Goal: Task Accomplishment & Management: Use online tool/utility

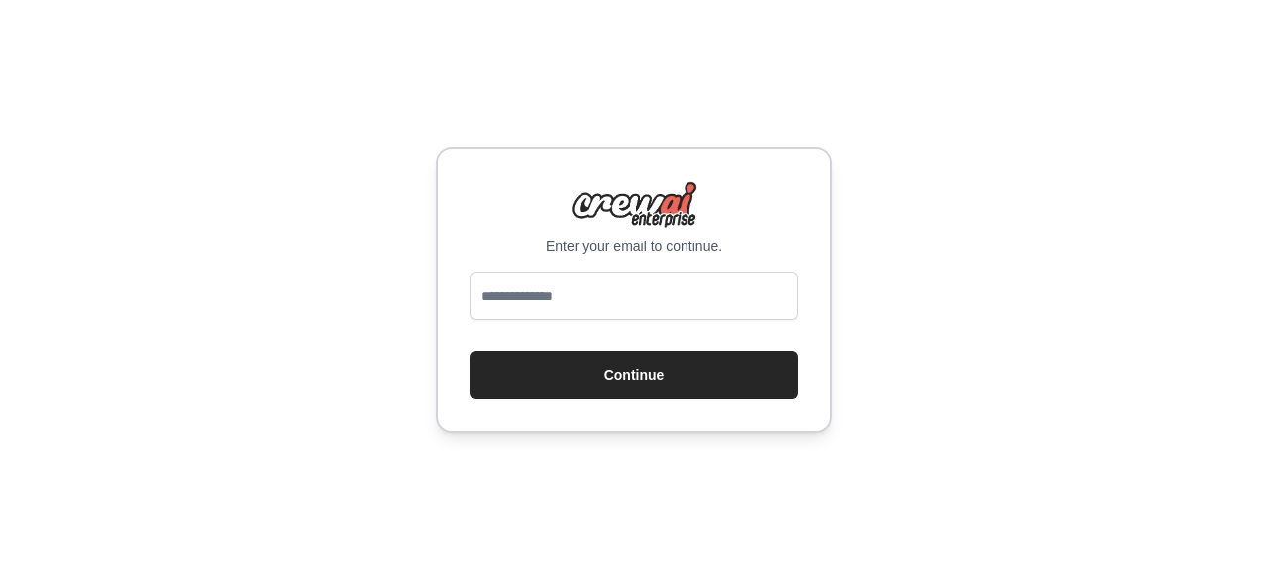
type input "**********"
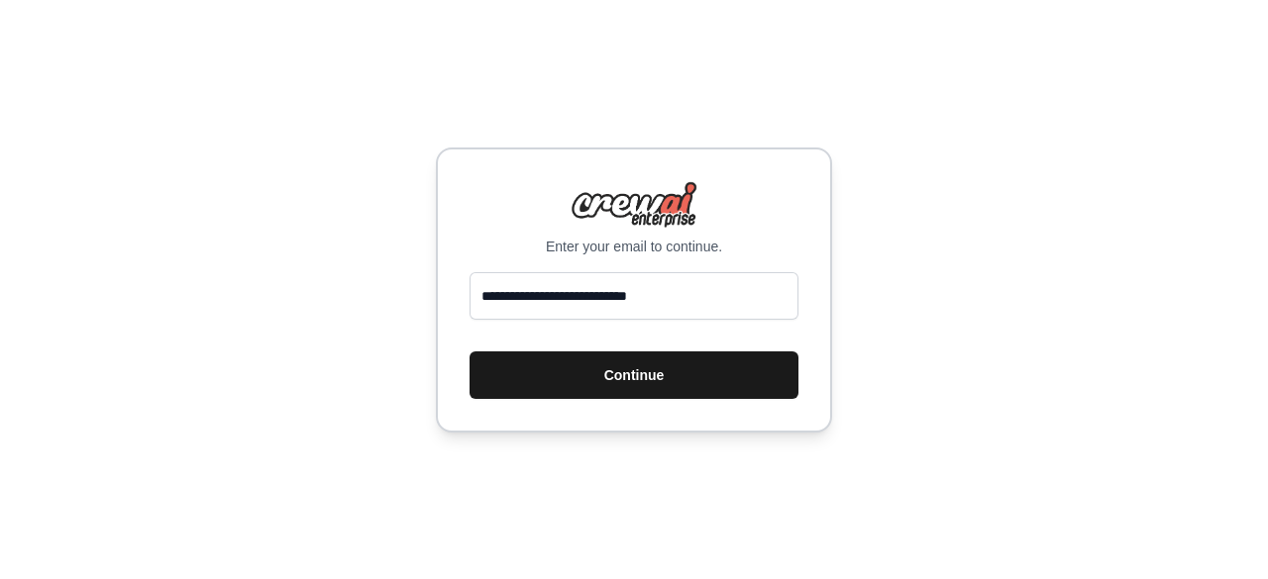
click at [636, 387] on button "Continue" at bounding box center [633, 376] width 329 height 48
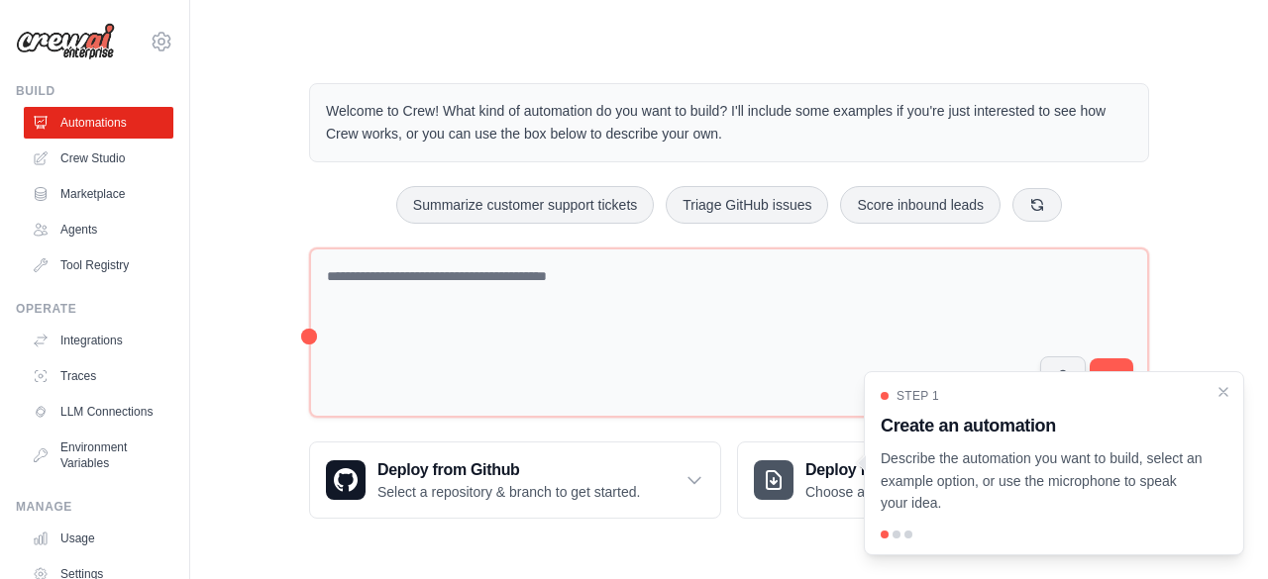
click at [1212, 395] on div "Step 1 Create an automation Describe the automation you want to build, select a…" at bounding box center [1053, 451] width 347 height 127
click at [1227, 391] on icon "Close walkthrough" at bounding box center [1223, 391] width 18 height 18
